Goal: Task Accomplishment & Management: Manage account settings

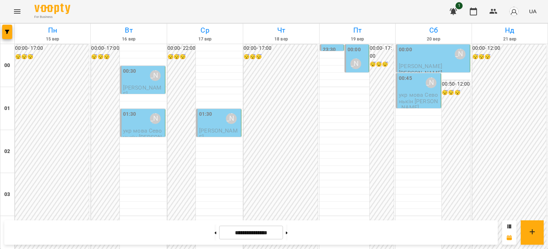
scroll to position [753, 0]
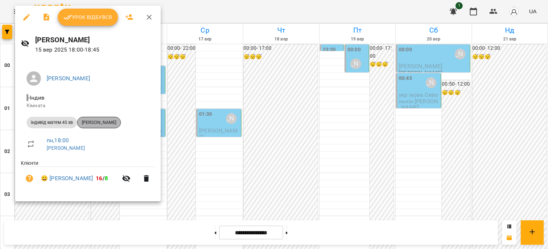
click at [93, 122] on span "[PERSON_NAME]" at bounding box center [98, 122] width 43 height 6
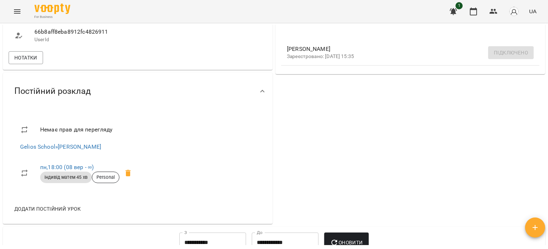
scroll to position [323, 0]
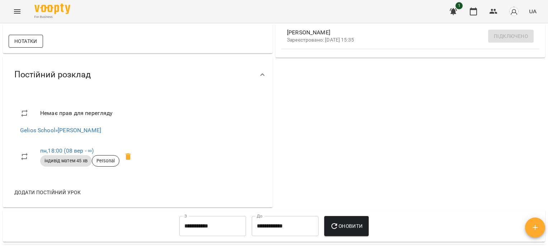
click at [28, 46] on span "Нотатки" at bounding box center [25, 41] width 23 height 9
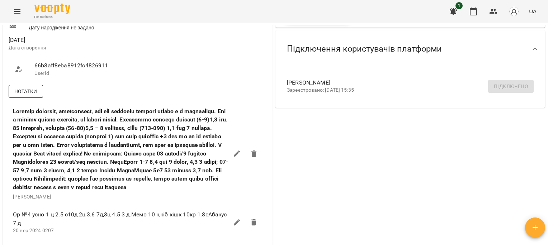
scroll to position [251, 0]
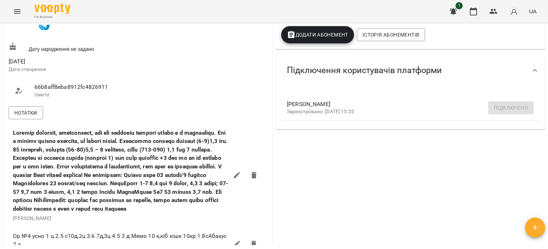
click at [15, 15] on icon "Menu" at bounding box center [17, 11] width 9 height 9
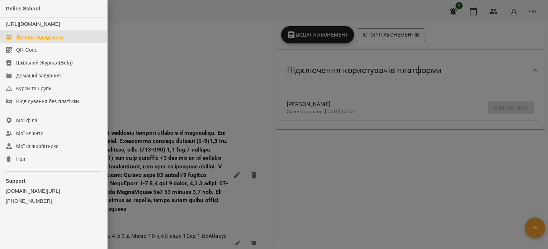
click at [24, 41] on div "Журнал відвідувань" at bounding box center [40, 36] width 48 height 7
